Goal: Navigation & Orientation: Find specific page/section

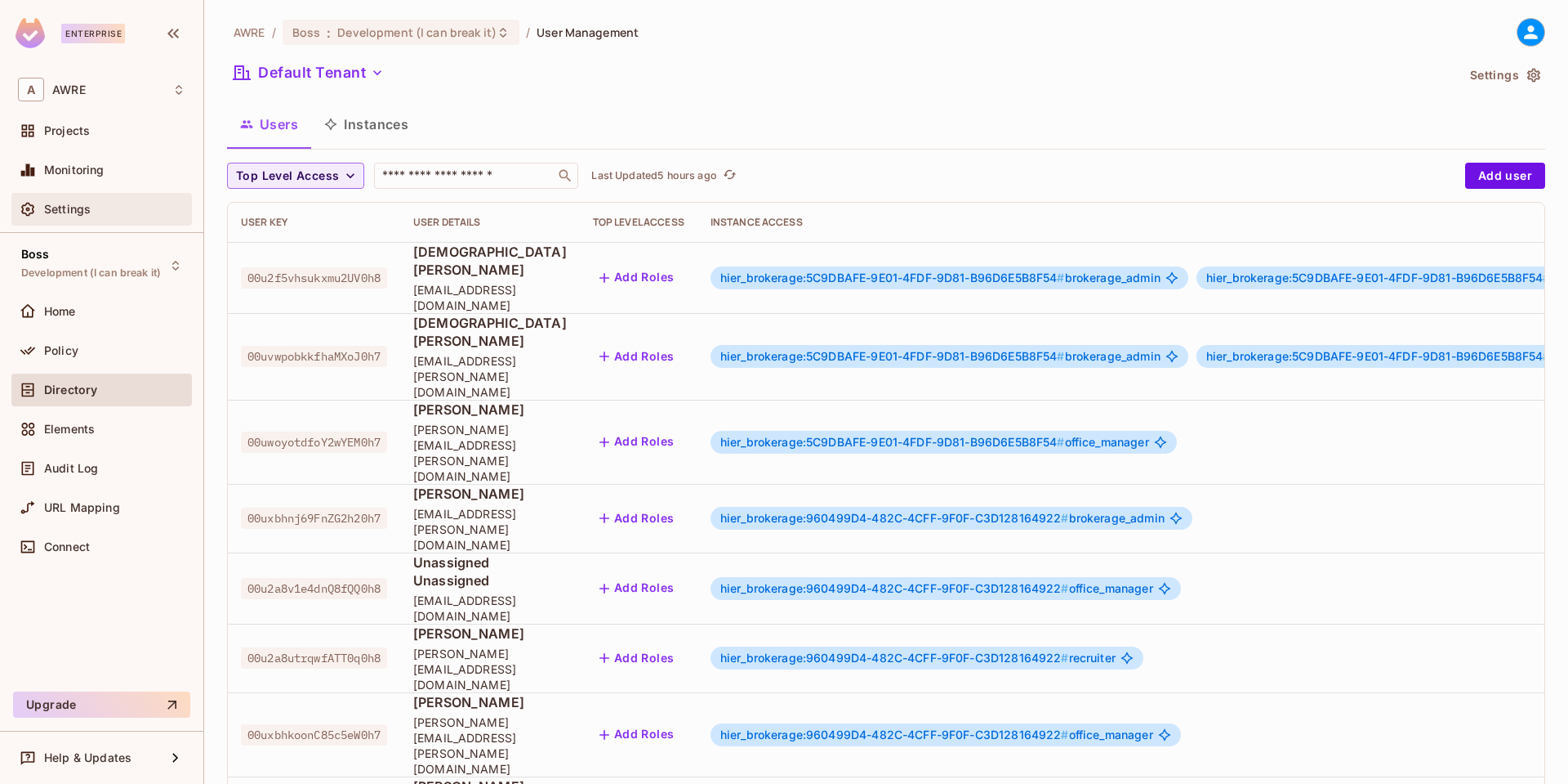
click at [103, 208] on div "Settings" at bounding box center [115, 209] width 142 height 13
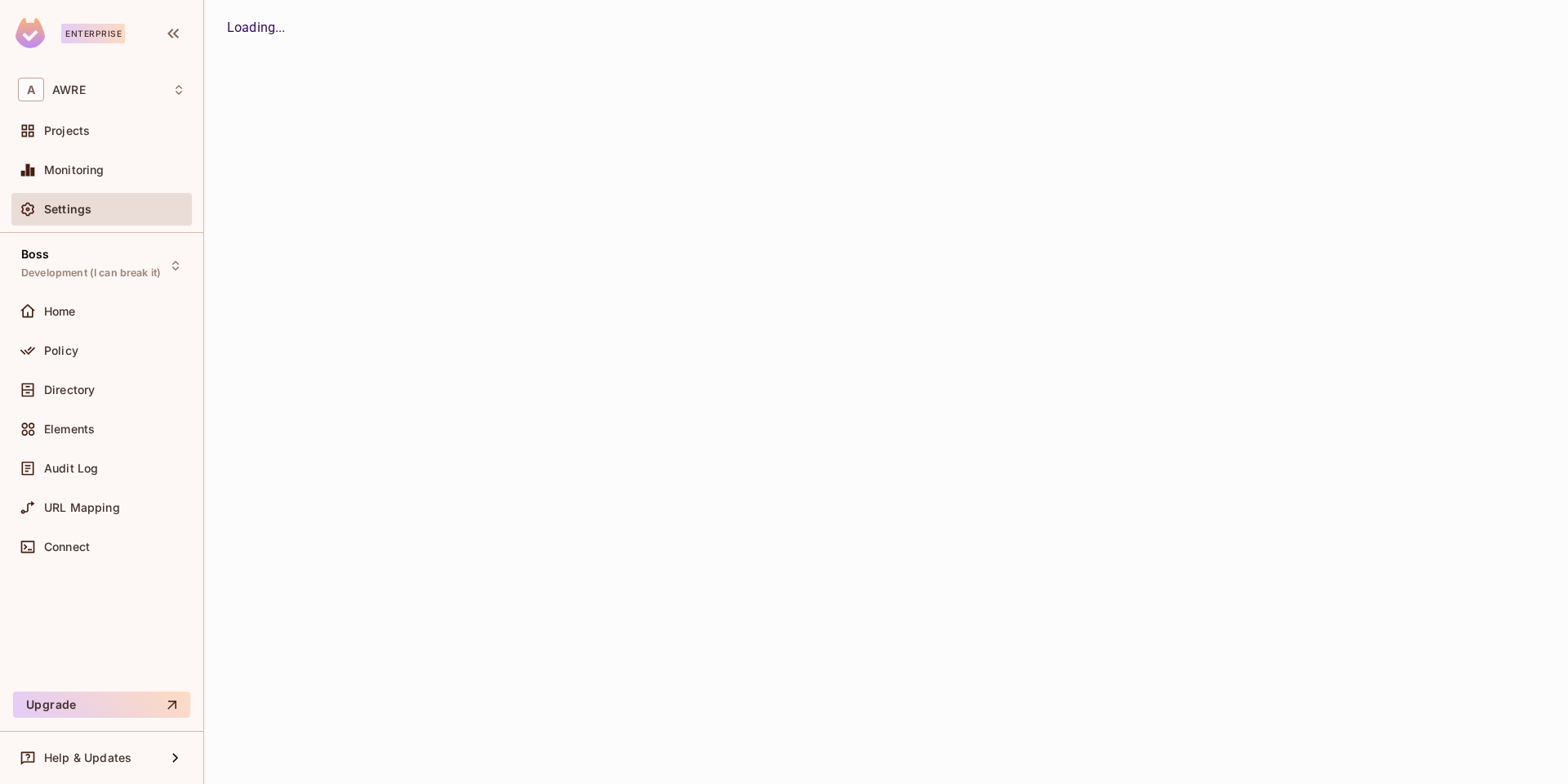
click at [98, 149] on div "Projects" at bounding box center [101, 133] width 180 height 40
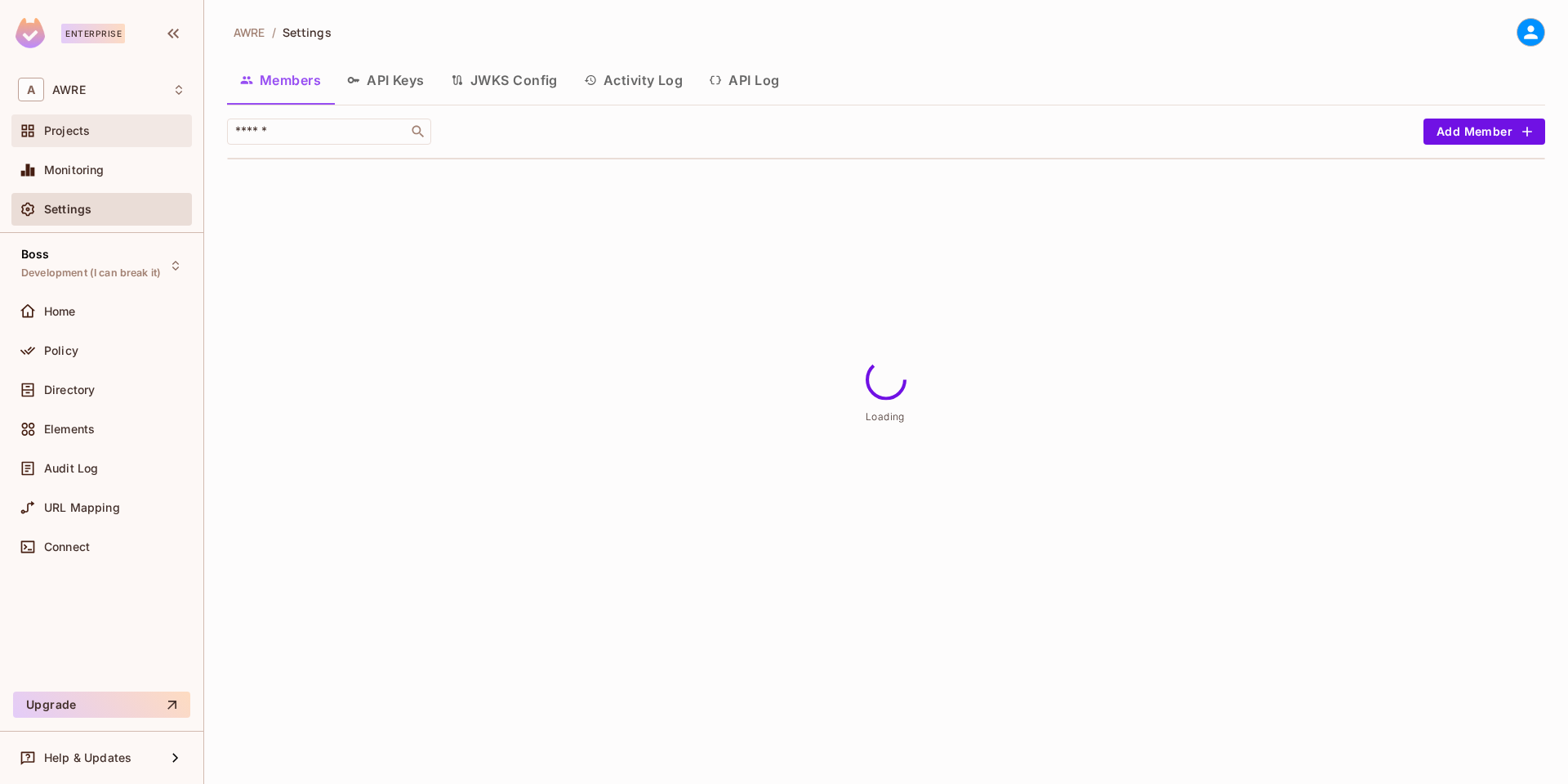
click at [97, 124] on div "Projects" at bounding box center [115, 131] width 142 height 13
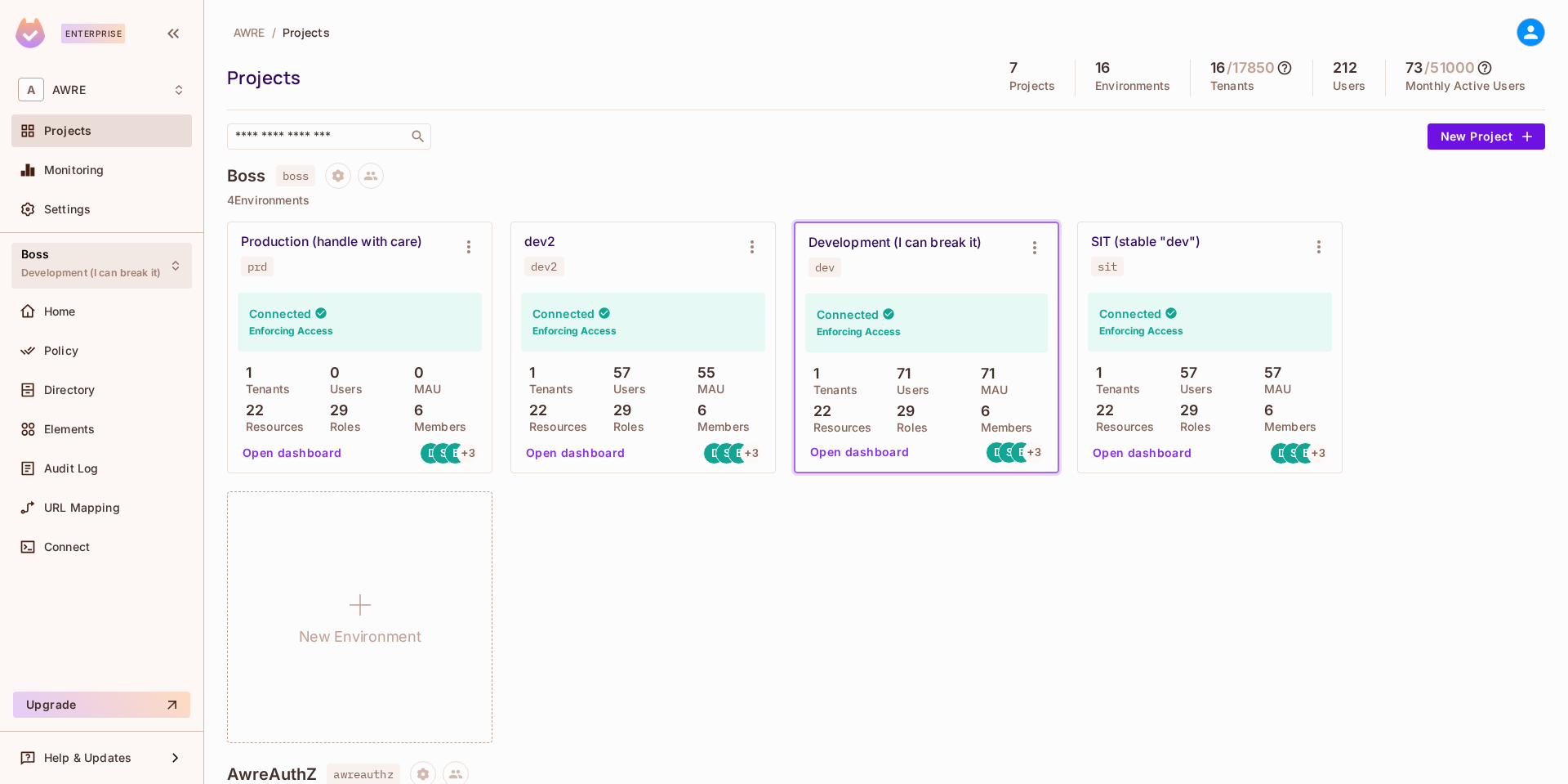
click at [103, 266] on div "Boss Development (I can break it)" at bounding box center [91, 265] width 140 height 35
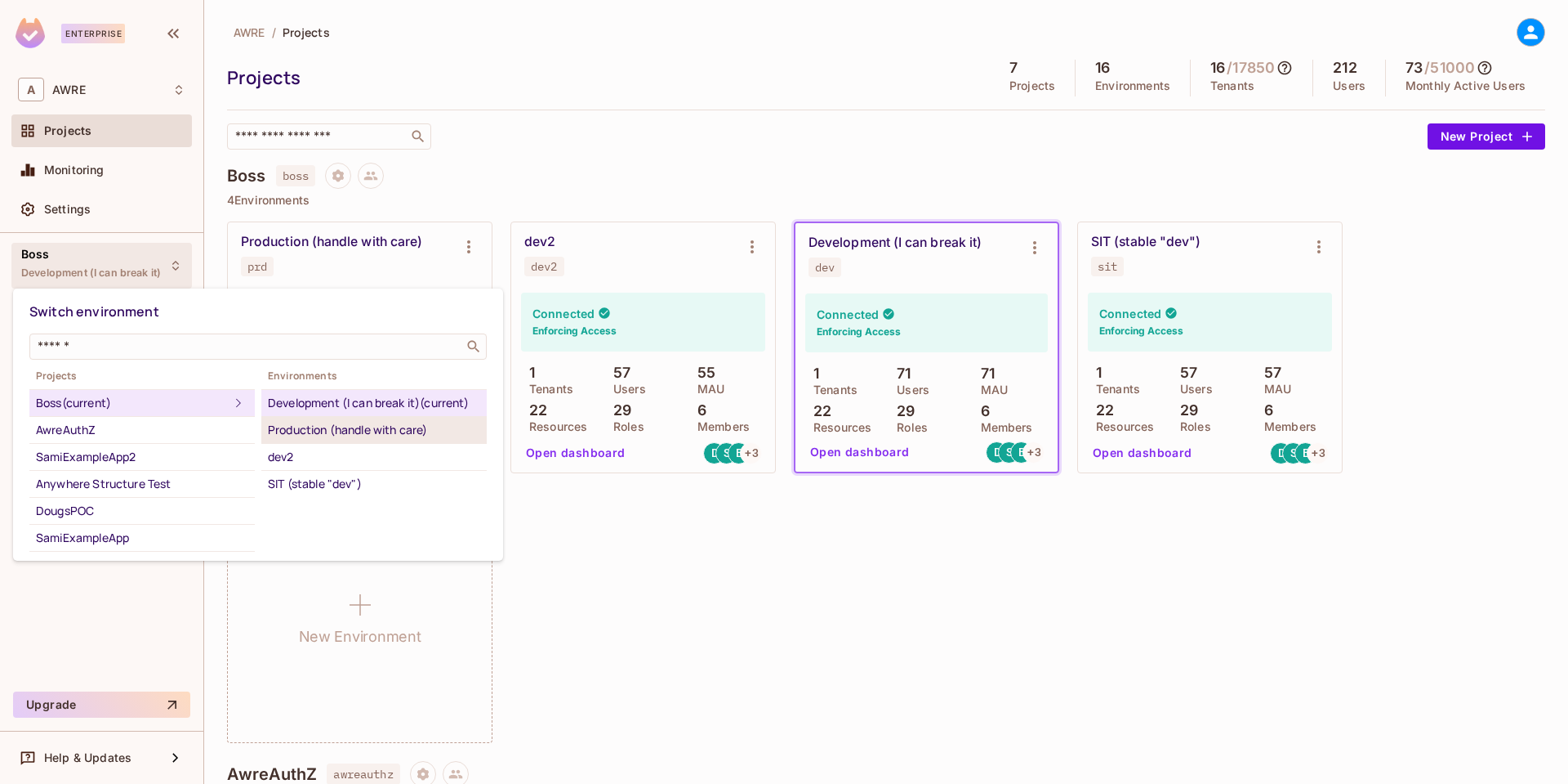
click at [353, 440] on div "Production (handle with care)" at bounding box center [373, 429] width 212 height 19
